Goal: Check status: Check status

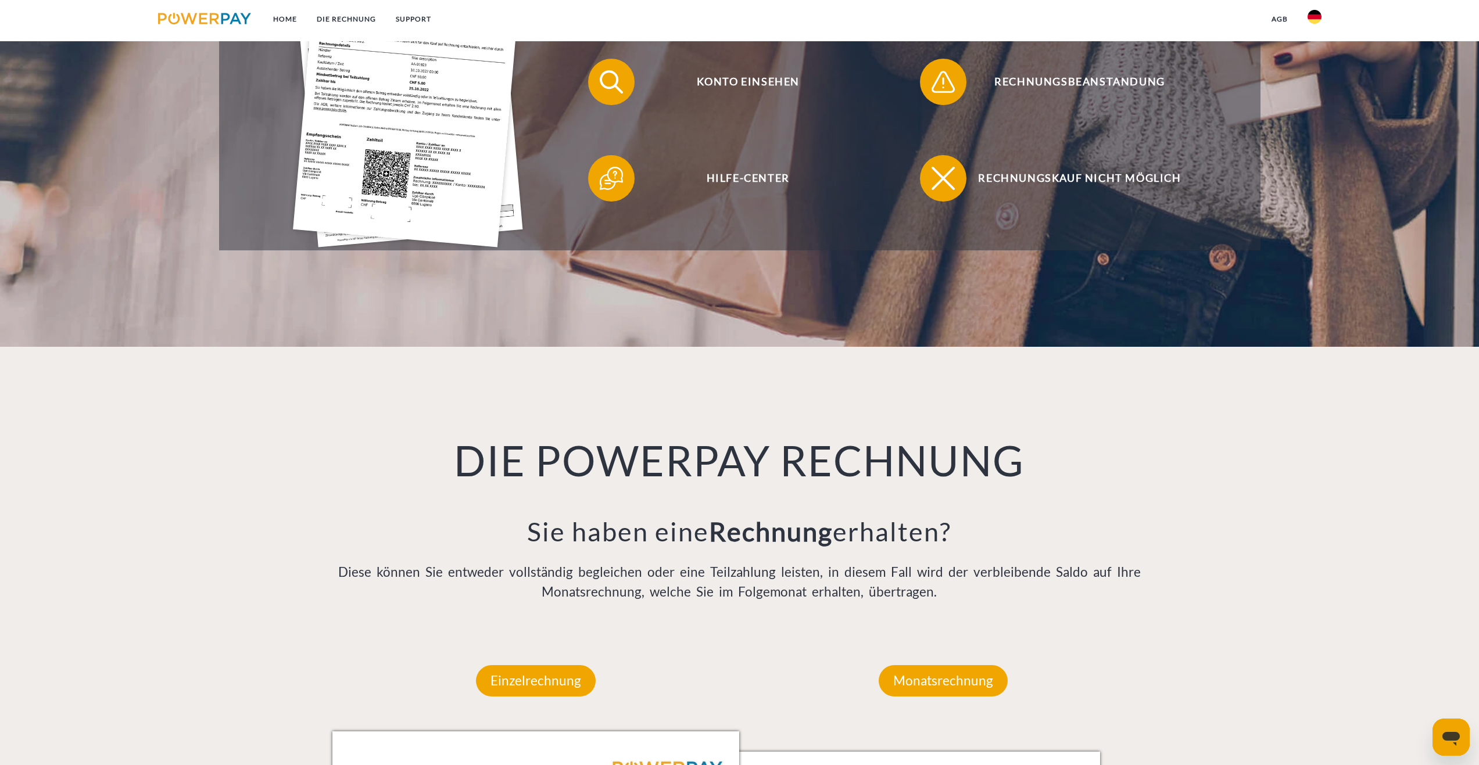
scroll to position [232, 0]
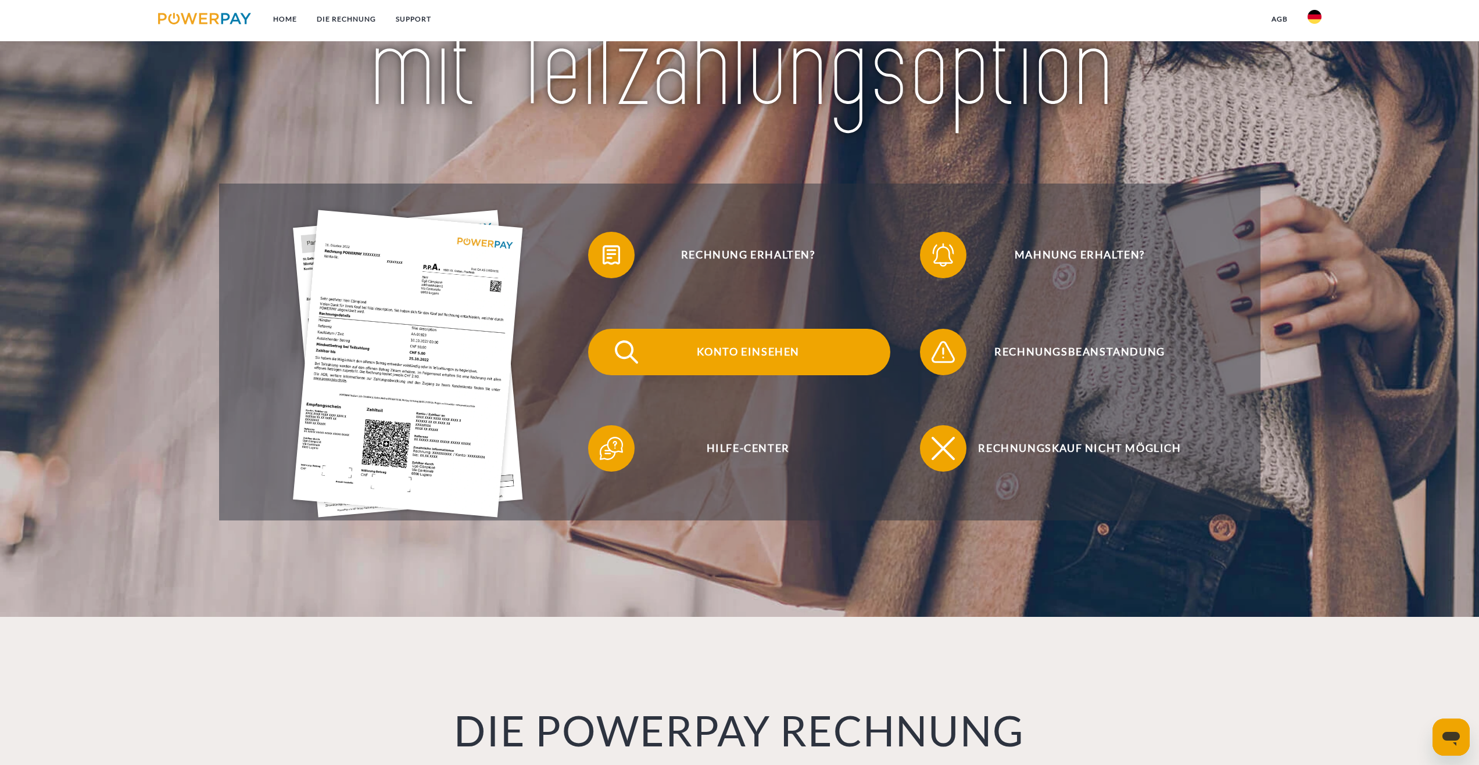
click at [747, 350] on span "Konto einsehen" at bounding box center [748, 352] width 285 height 46
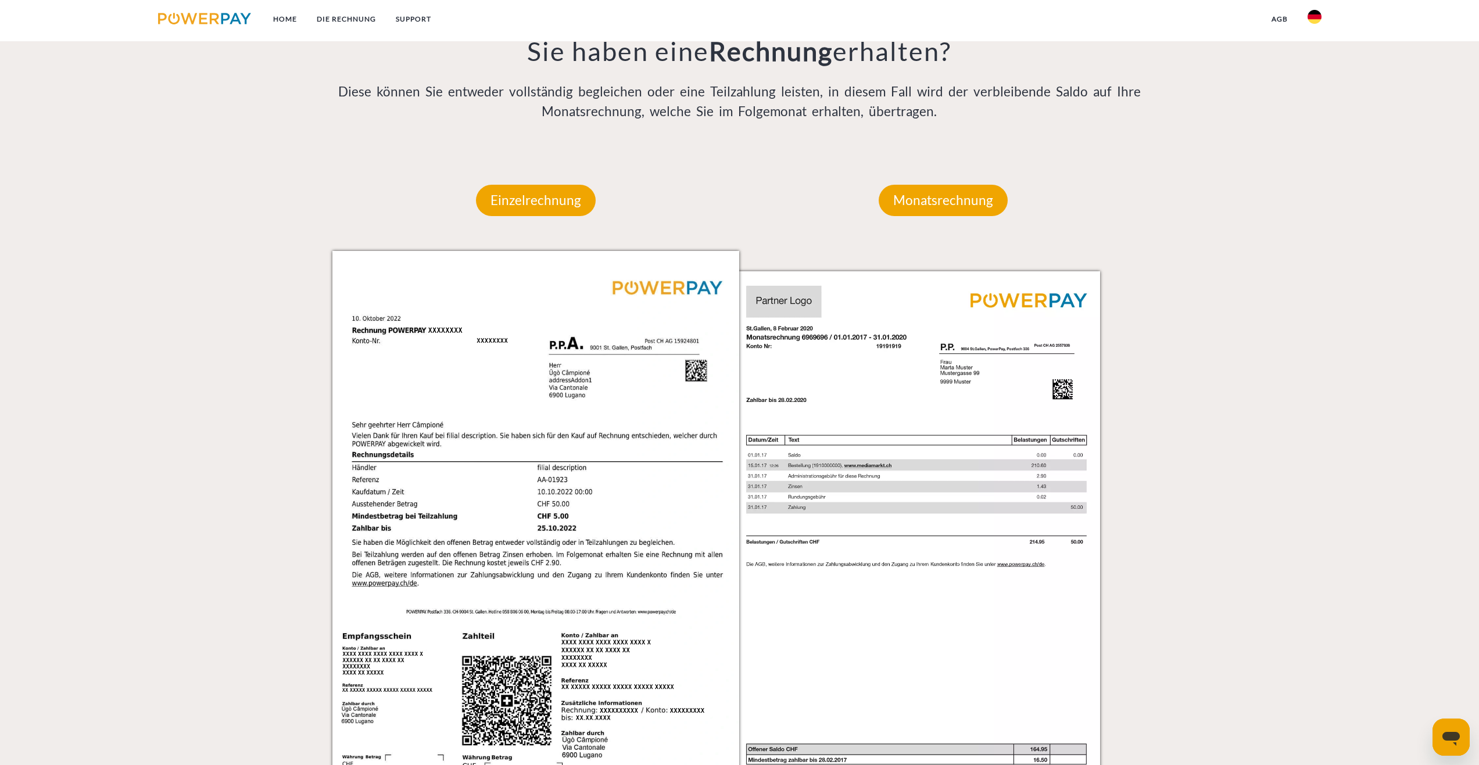
scroll to position [1046, 0]
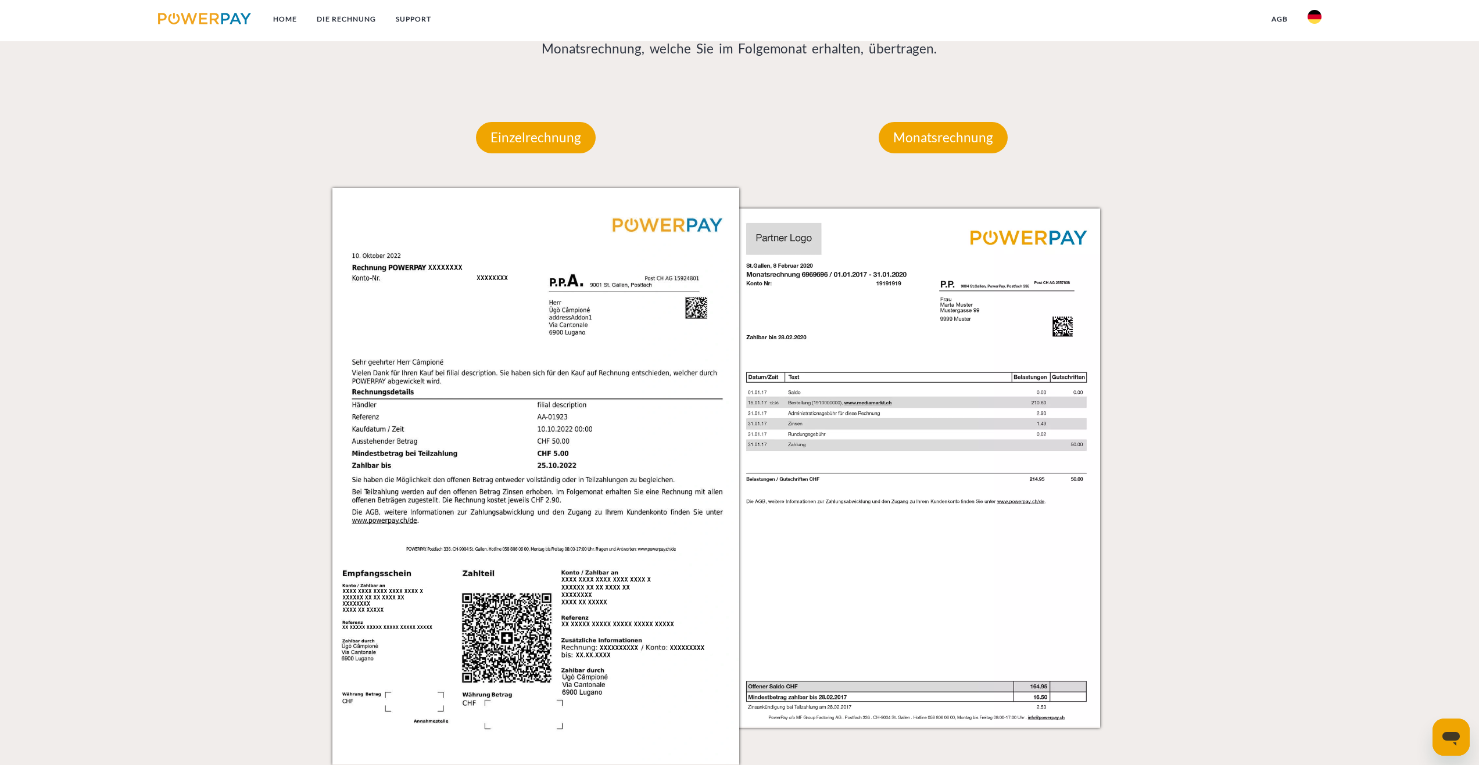
click at [913, 420] on img at bounding box center [937, 476] width 407 height 576
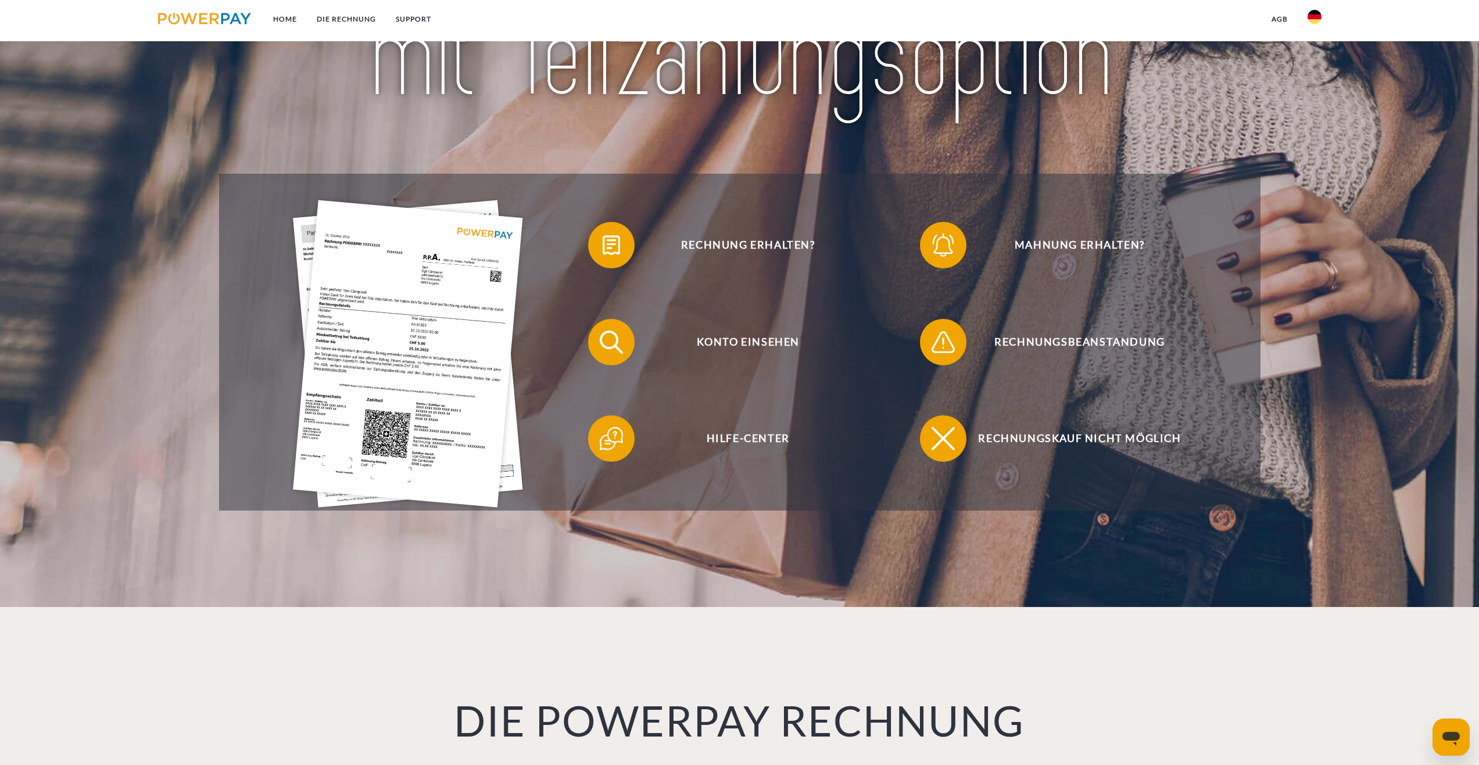
scroll to position [232, 0]
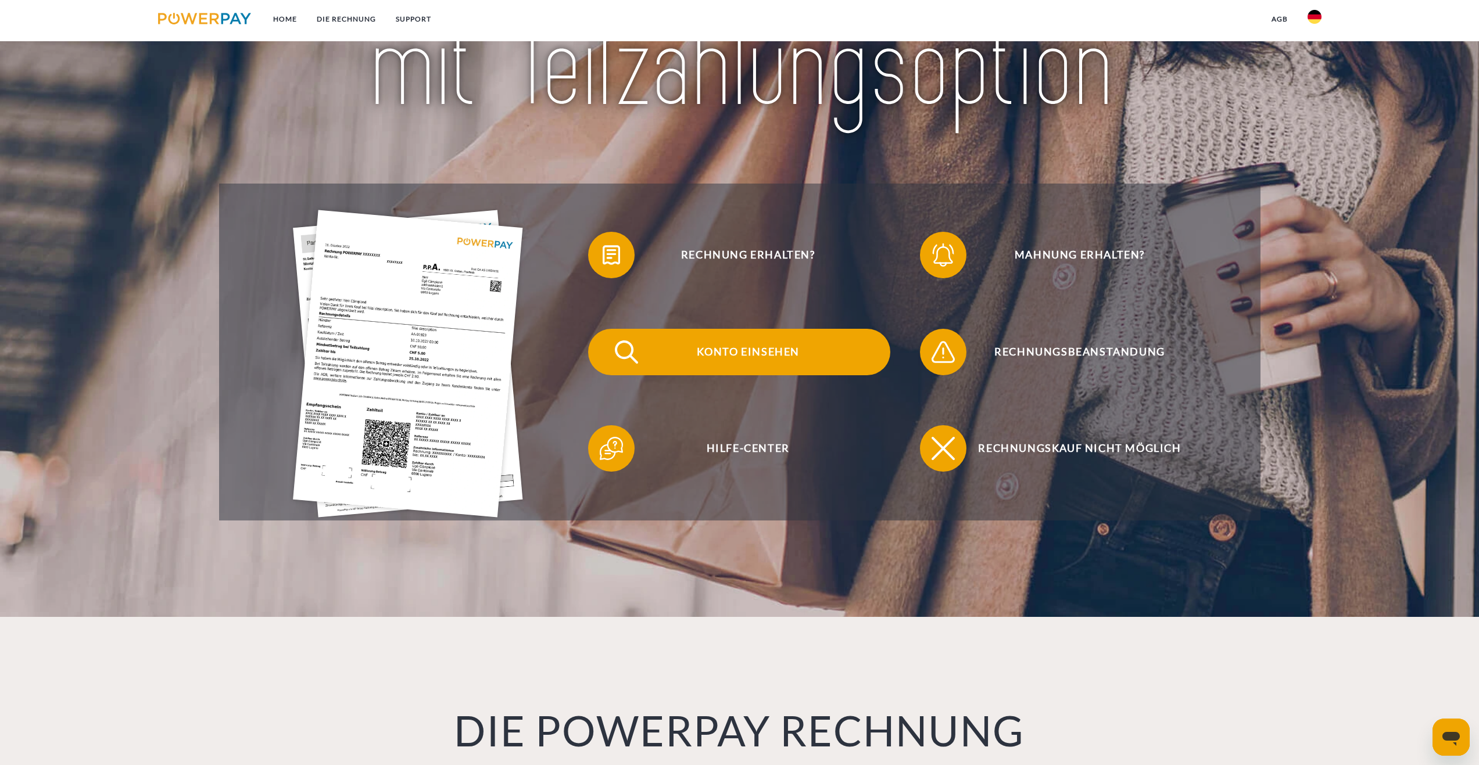
click at [754, 350] on span "Konto einsehen" at bounding box center [748, 352] width 285 height 46
